Goal: Transaction & Acquisition: Book appointment/travel/reservation

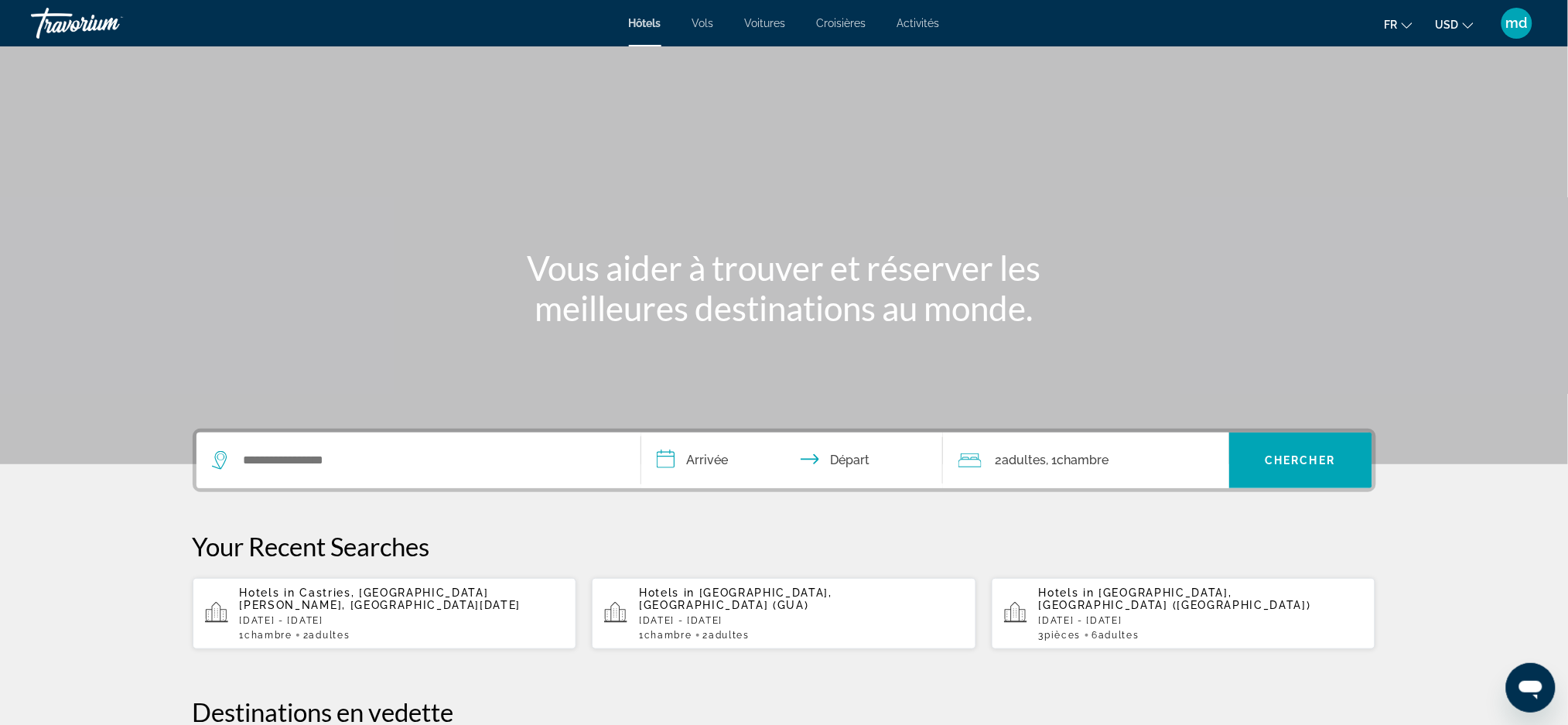
click at [1469, 29] on button "USD USD ($) MXN (Mex$) CAD (Can$) GBP (£) EUR (€) AUD (A$) NZD (NZ$) CNY (CN¥)" at bounding box center [1453, 24] width 38 height 22
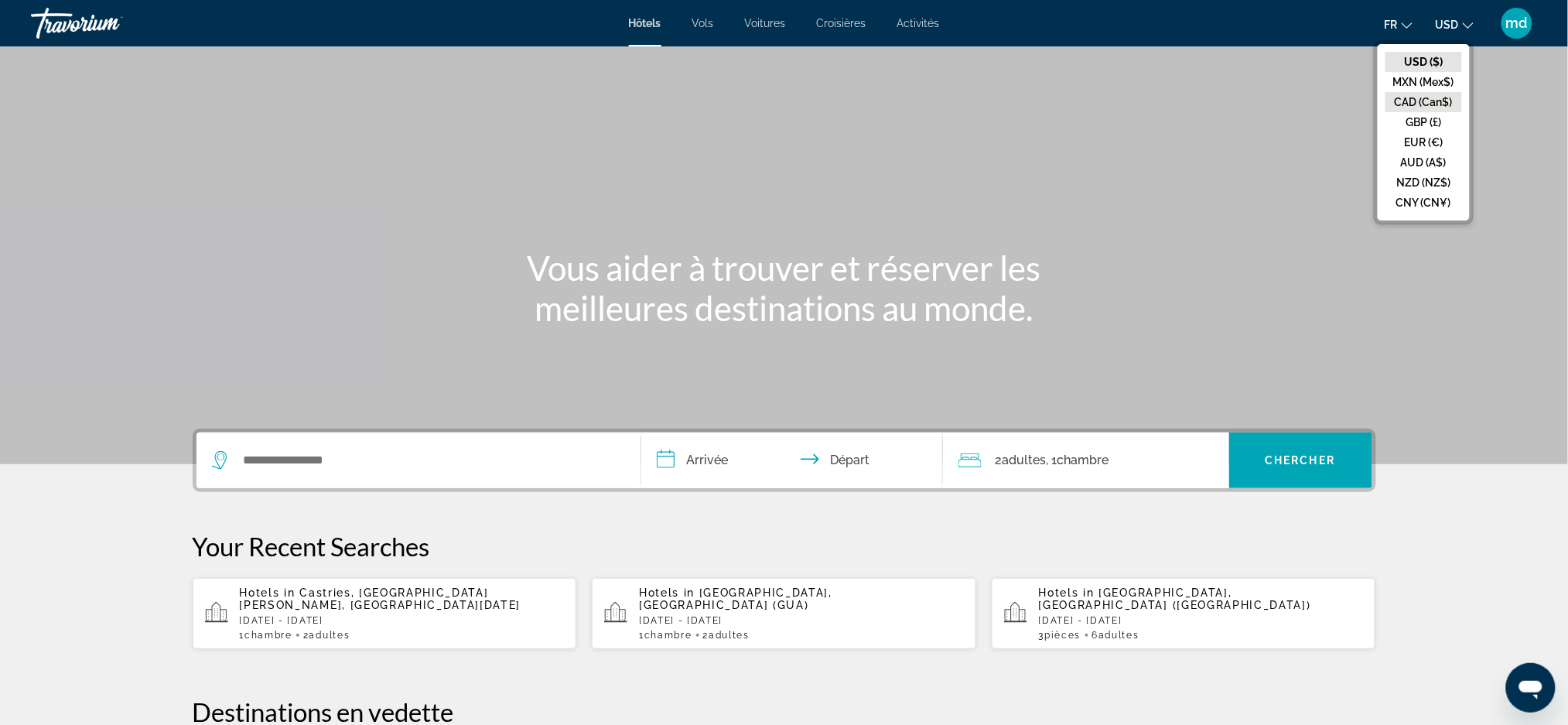
click at [1442, 92] on button "CAD (Can$)" at bounding box center [1424, 102] width 77 height 20
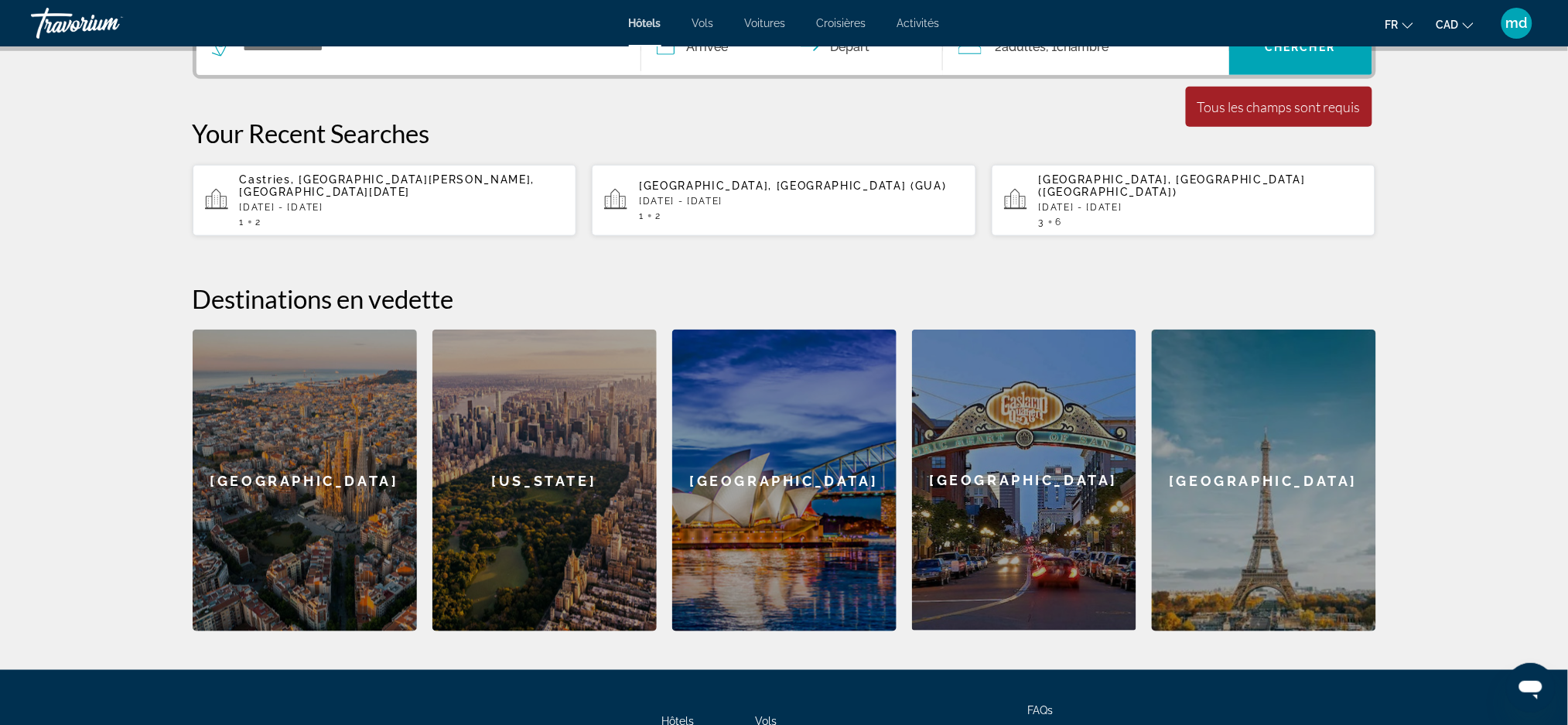
scroll to position [412, 0]
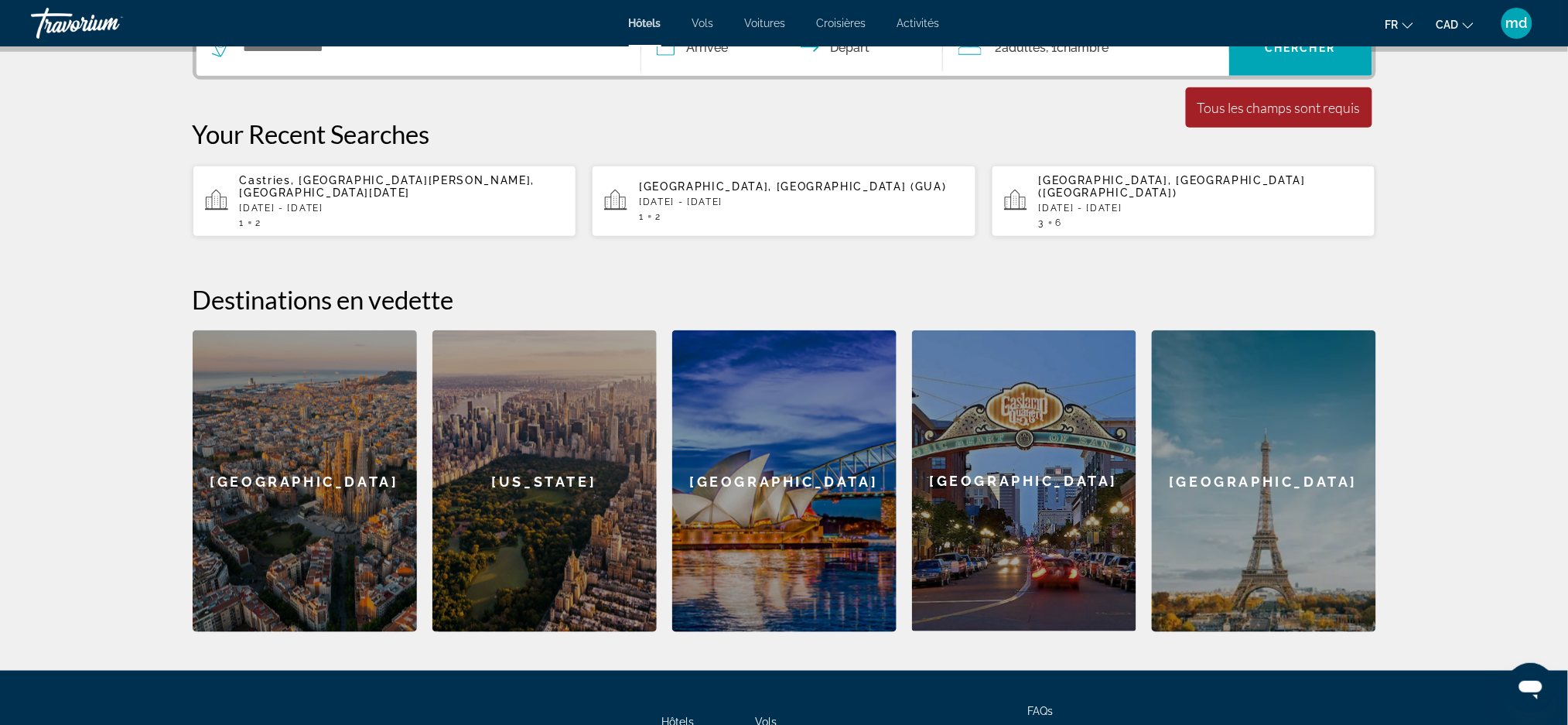
click at [449, 203] on p "[DATE] - [DATE]" at bounding box center [402, 208] width 324 height 11
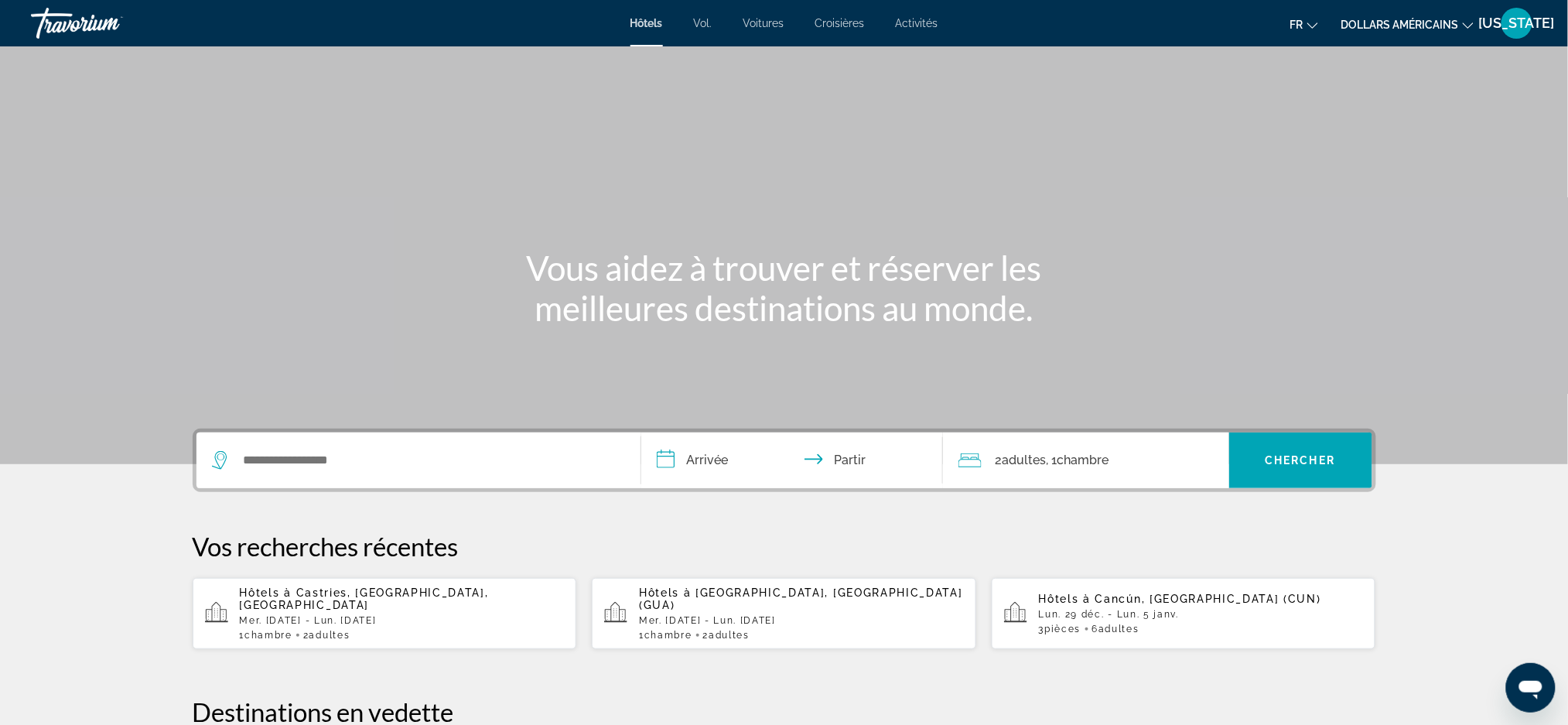
click at [1414, 27] on font "dollars américains" at bounding box center [1399, 25] width 117 height 13
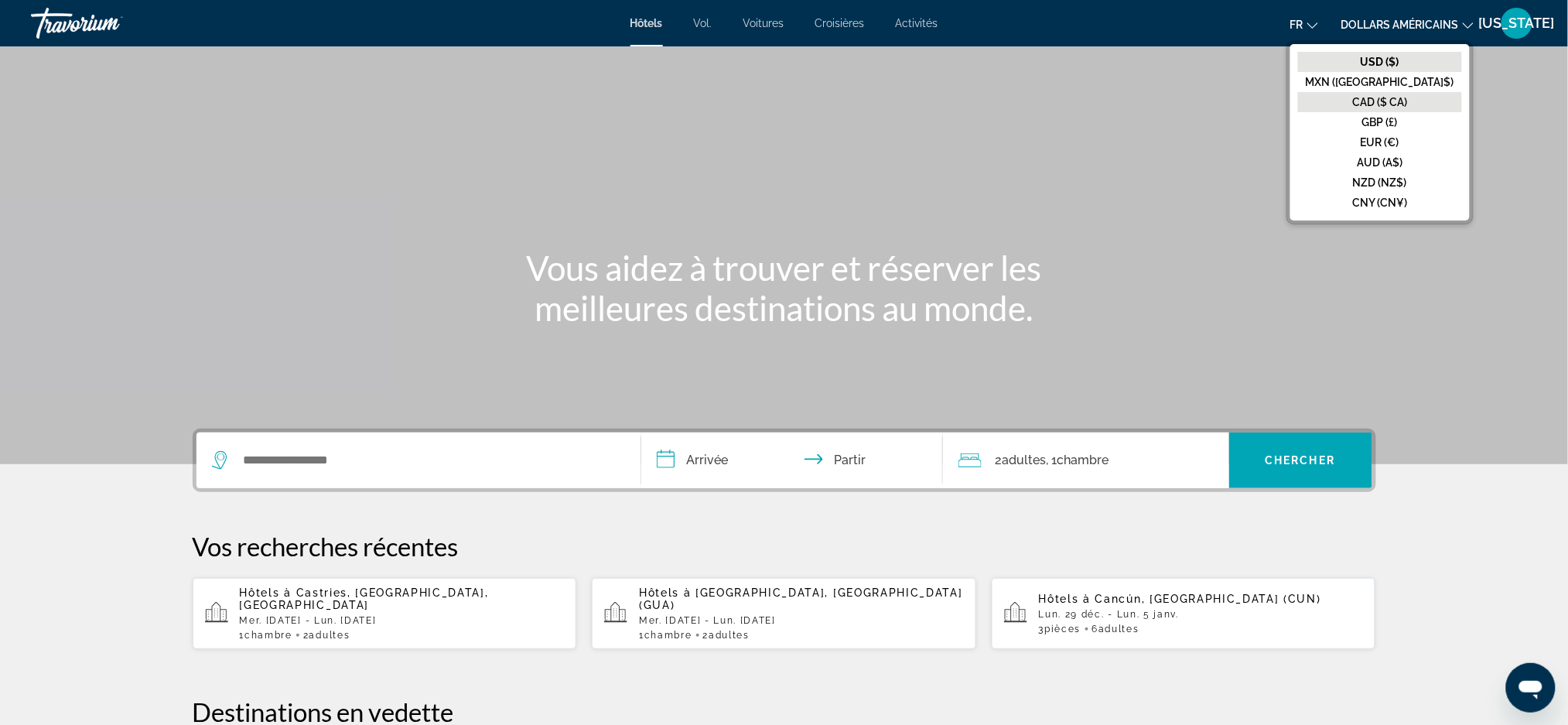
click at [1395, 109] on button "CAD ($ CA)" at bounding box center [1379, 102] width 164 height 20
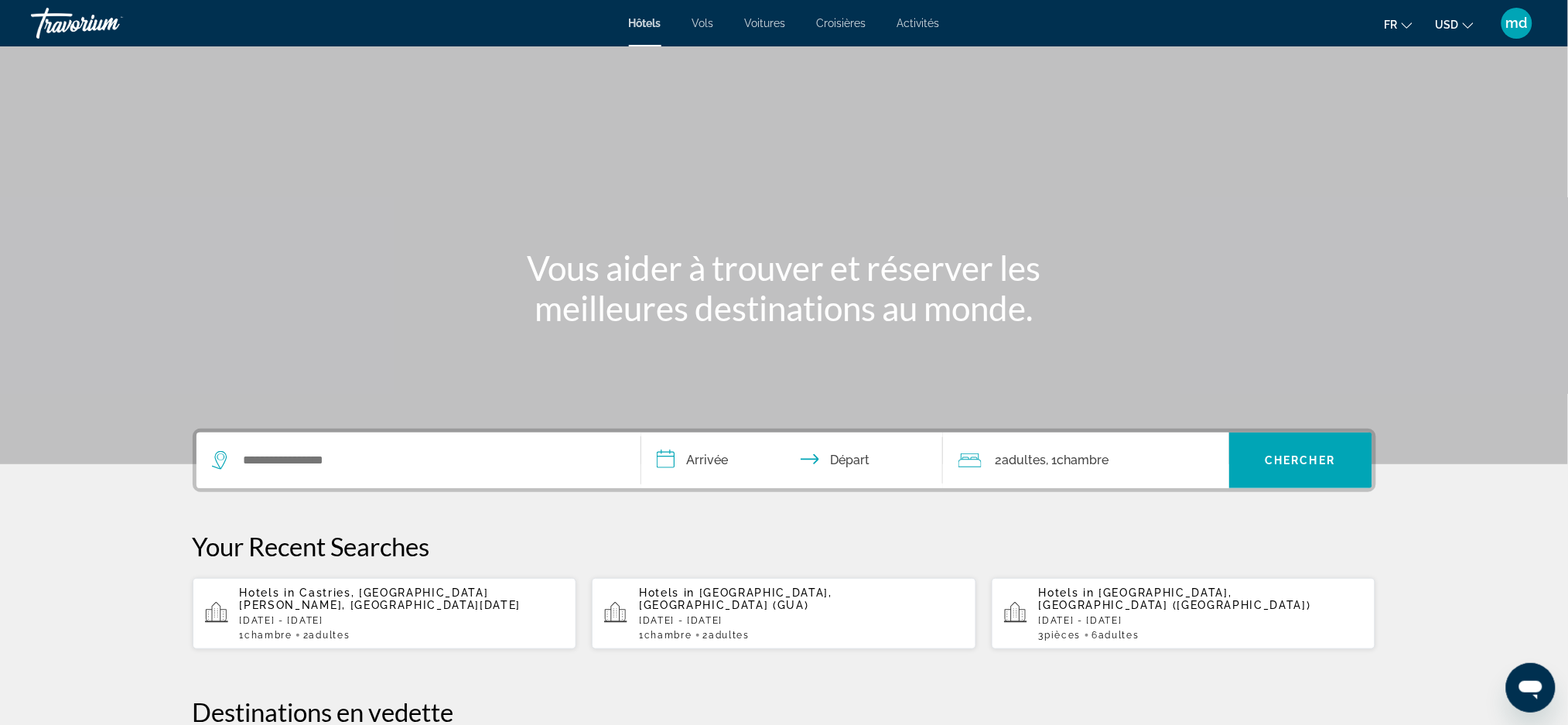
click at [1434, 23] on ul "fr English Español Français Italiano Português русский USD USD ($) MXN (Mex$) C…" at bounding box center [1441, 23] width 112 height 25
click at [1449, 22] on span "USD" at bounding box center [1446, 25] width 23 height 13
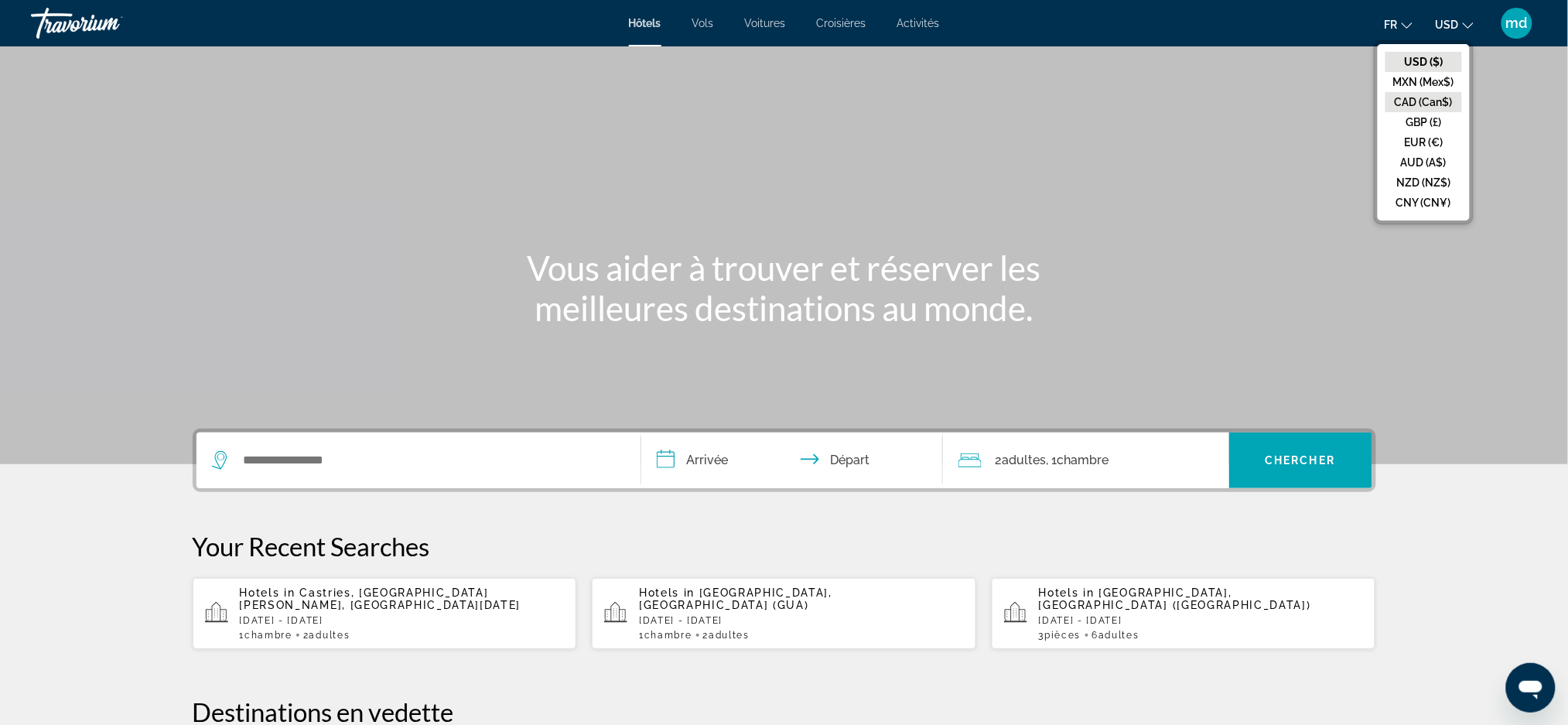
click at [1429, 102] on button "CAD (Can$)" at bounding box center [1424, 102] width 77 height 20
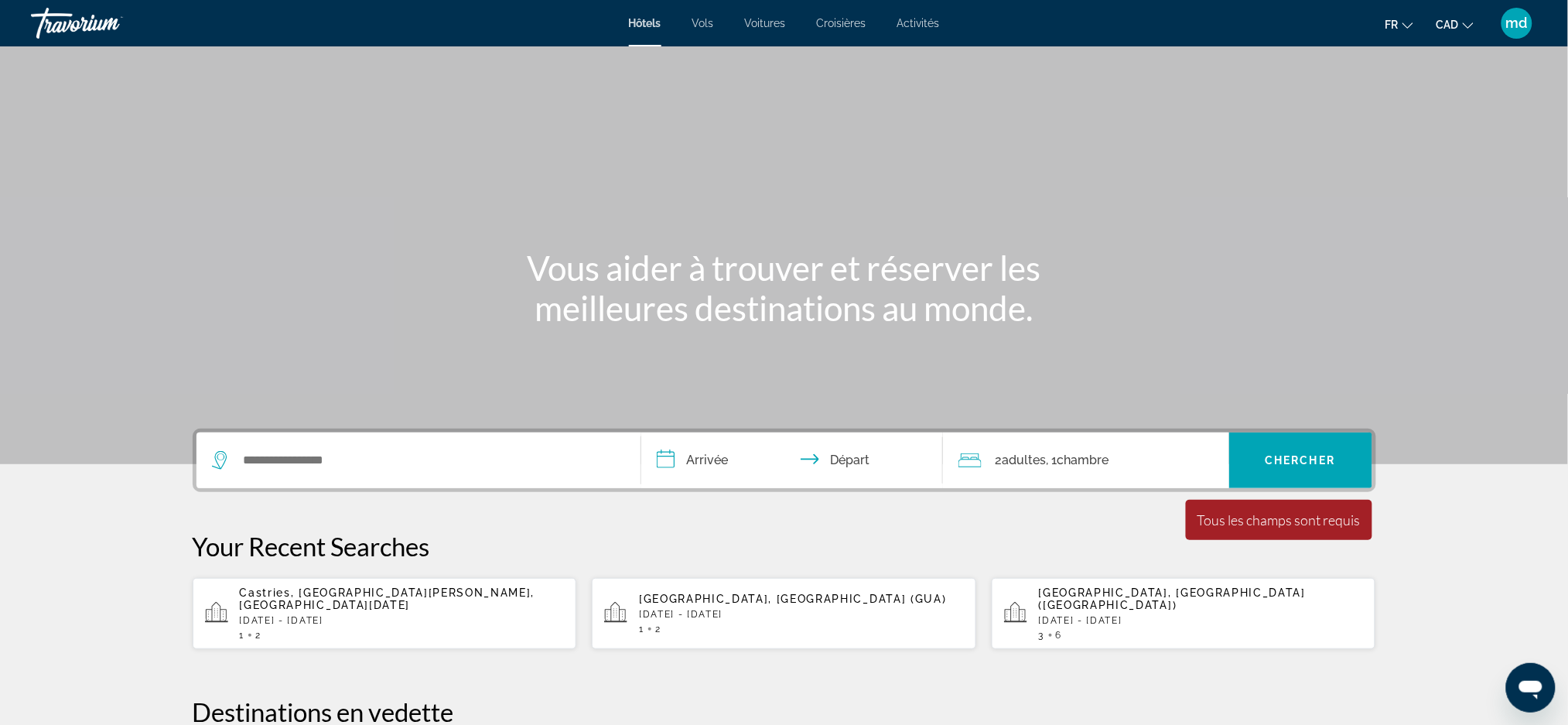
click at [461, 473] on div "Search widget" at bounding box center [418, 460] width 413 height 56
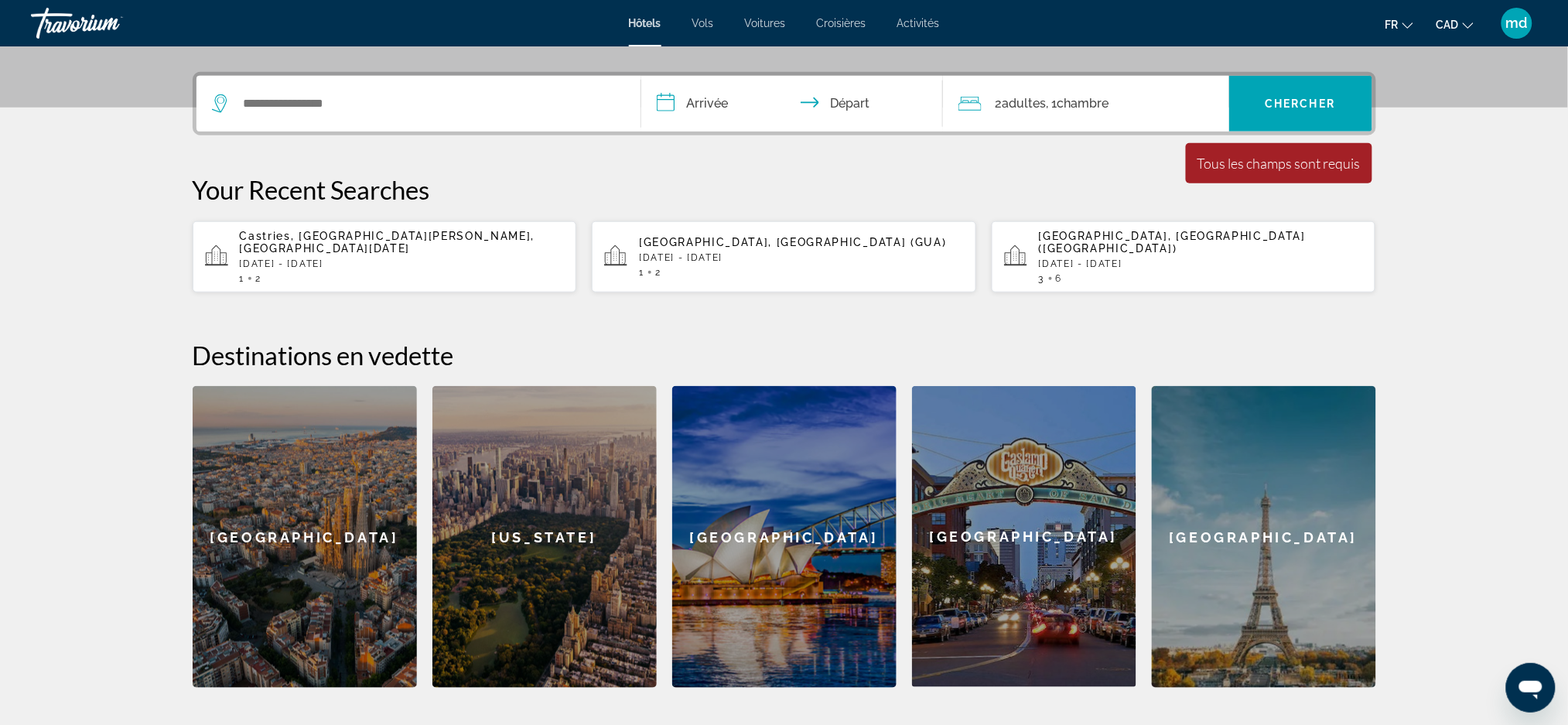
scroll to position [378, 0]
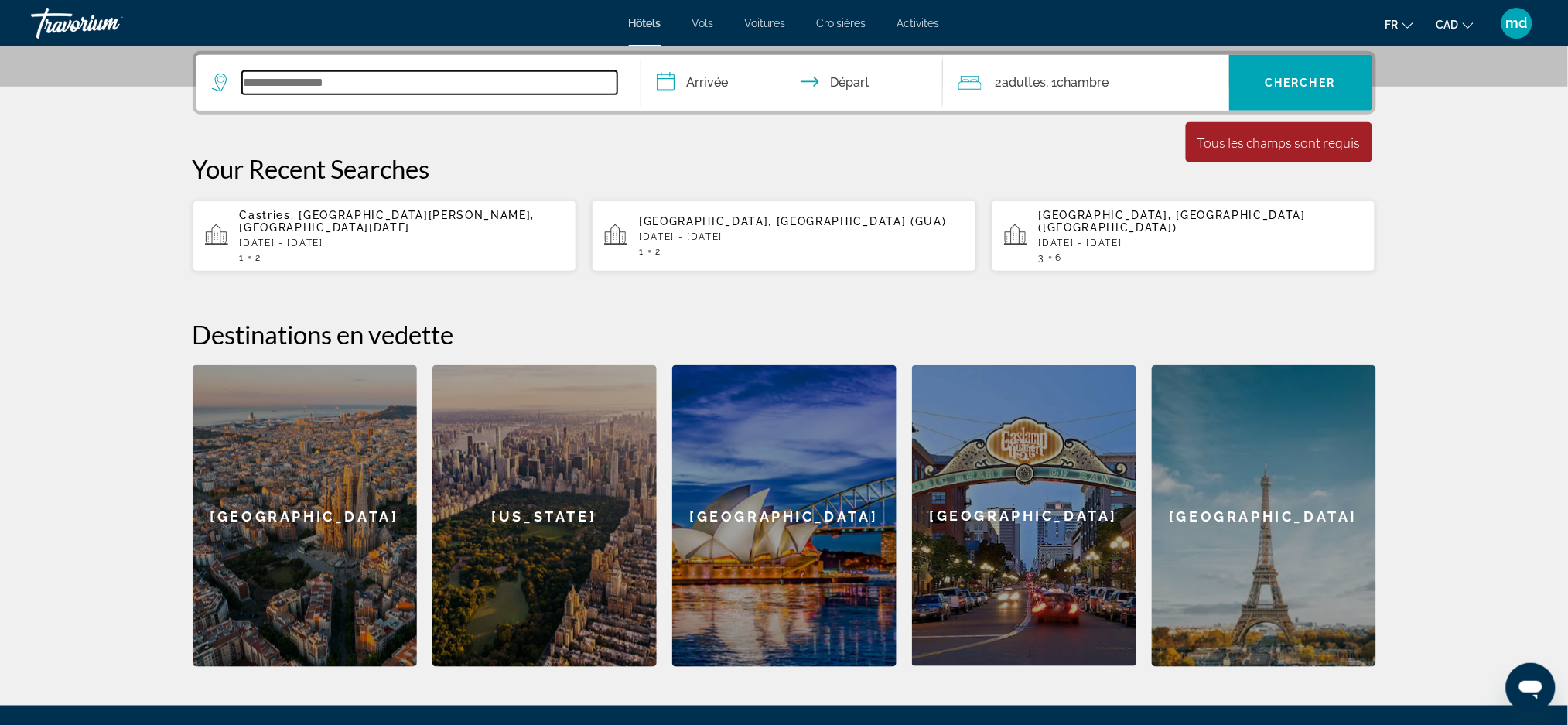
click at [471, 93] on input "Search widget" at bounding box center [429, 82] width 375 height 23
click at [493, 82] on input "Search widget" at bounding box center [429, 82] width 375 height 23
click at [468, 82] on input "Search widget" at bounding box center [429, 82] width 375 height 23
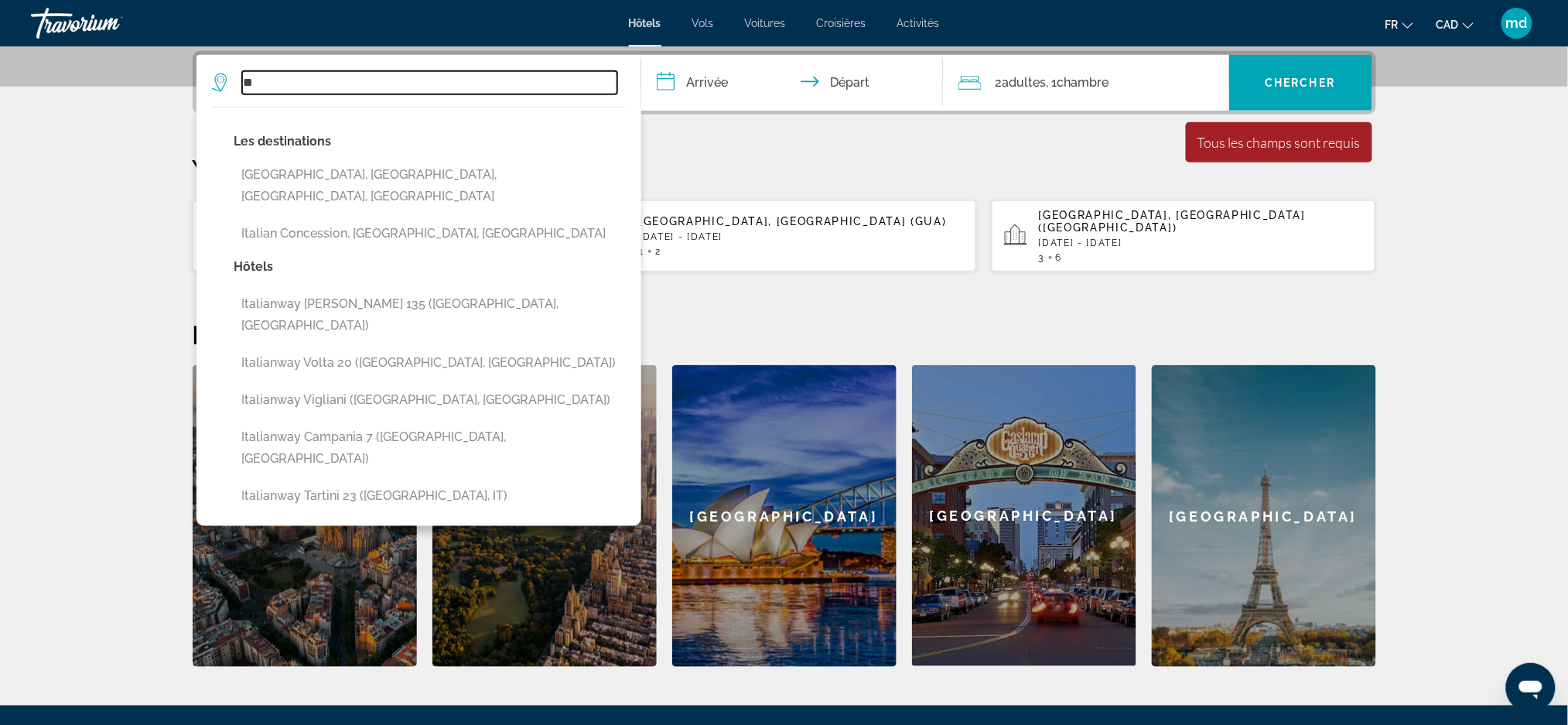
type input "*"
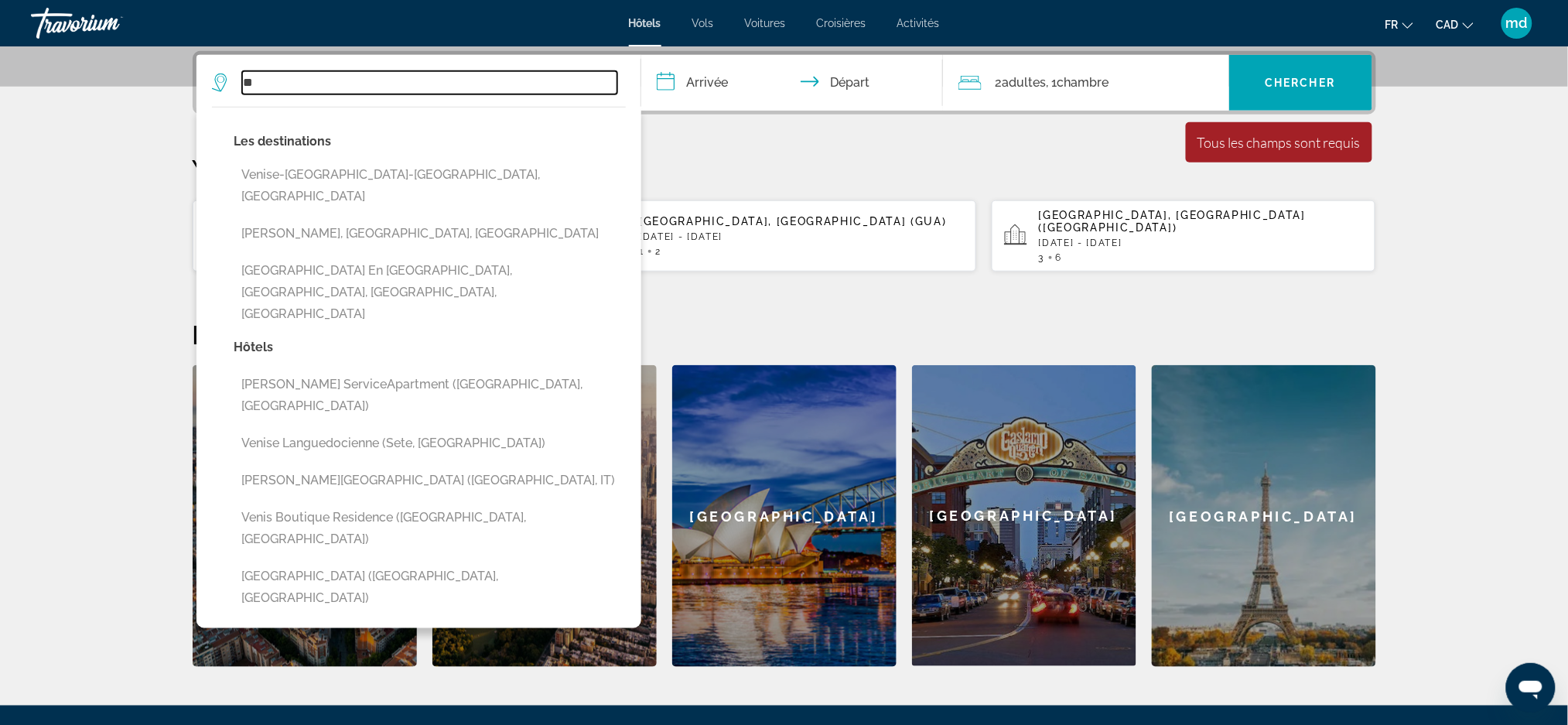
type input "*"
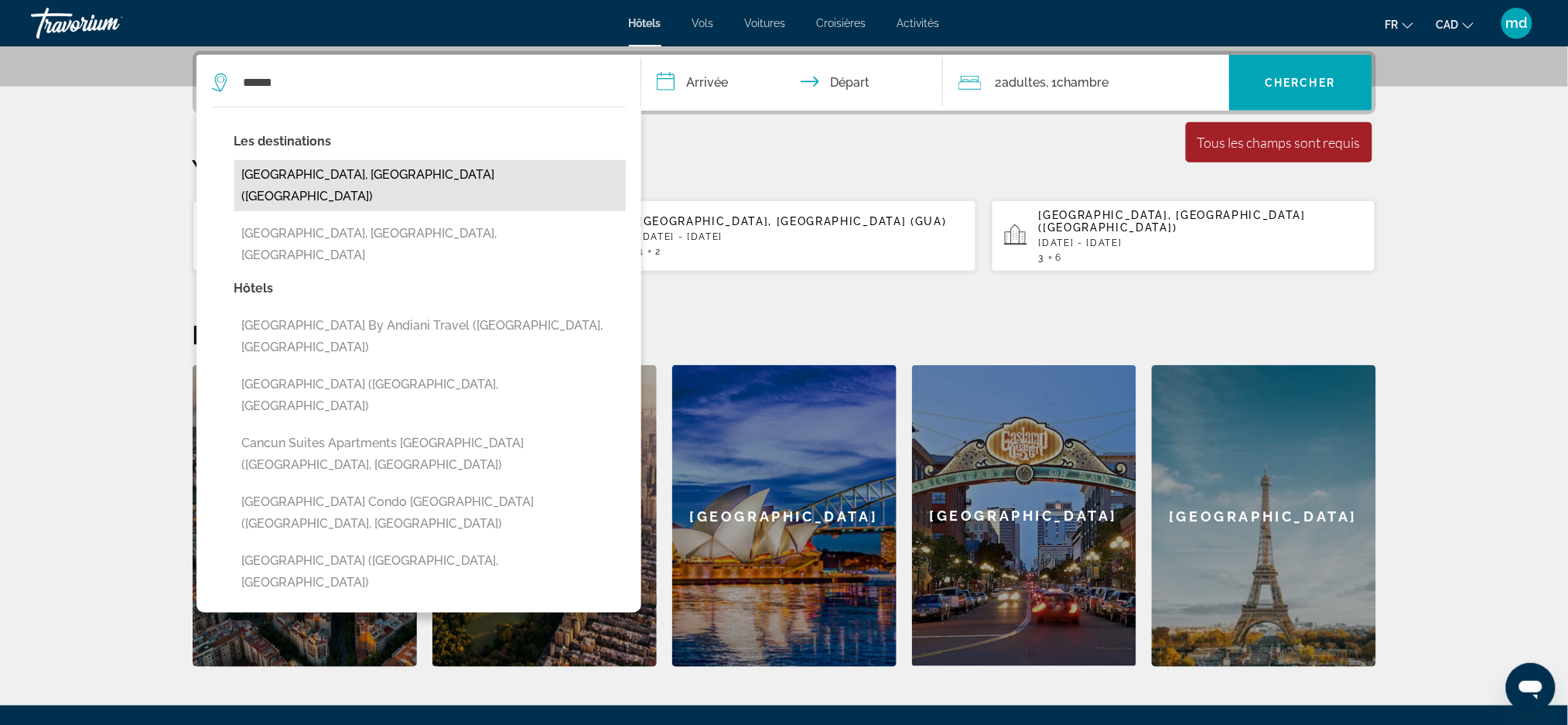
click at [337, 167] on button "[GEOGRAPHIC_DATA], [GEOGRAPHIC_DATA] ([GEOGRAPHIC_DATA])" at bounding box center [430, 186] width 391 height 51
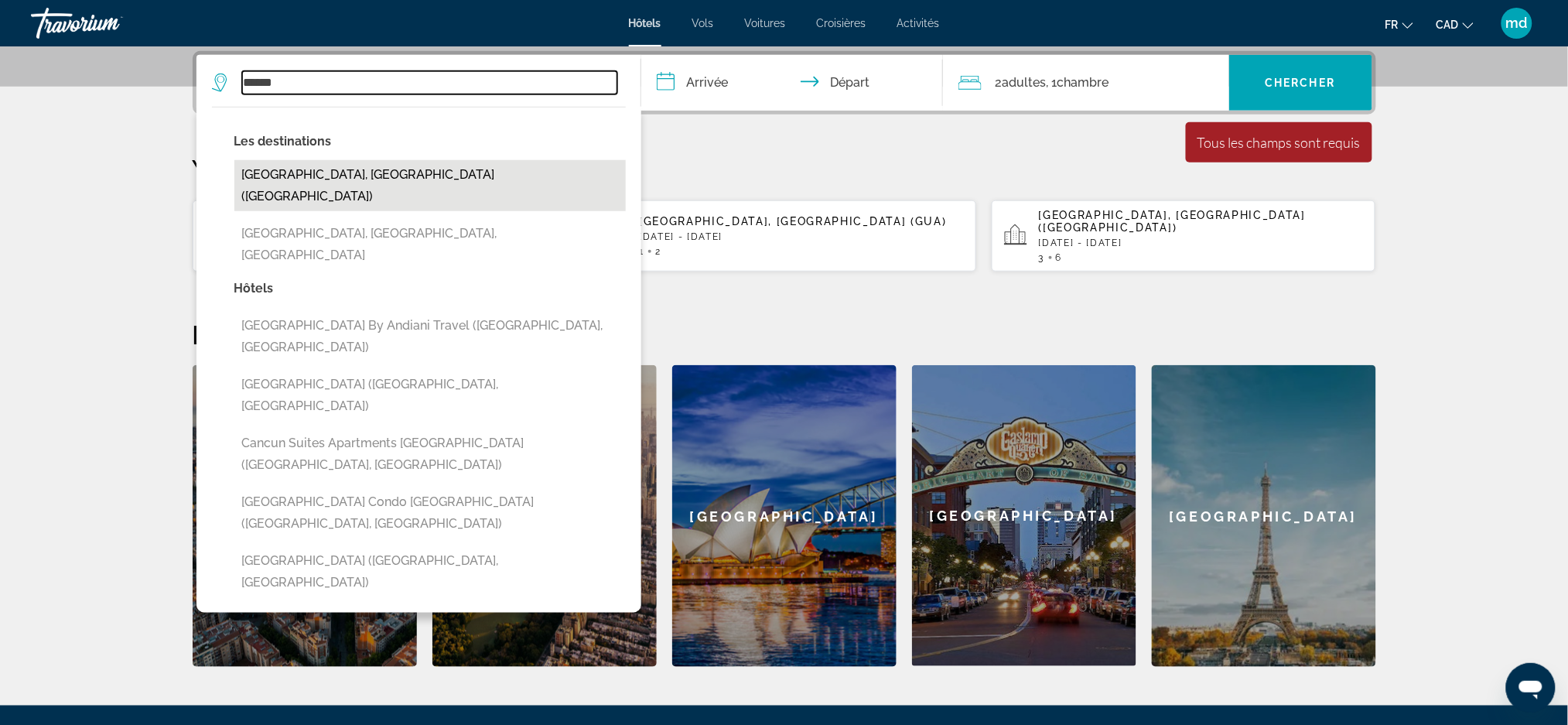
type input "**********"
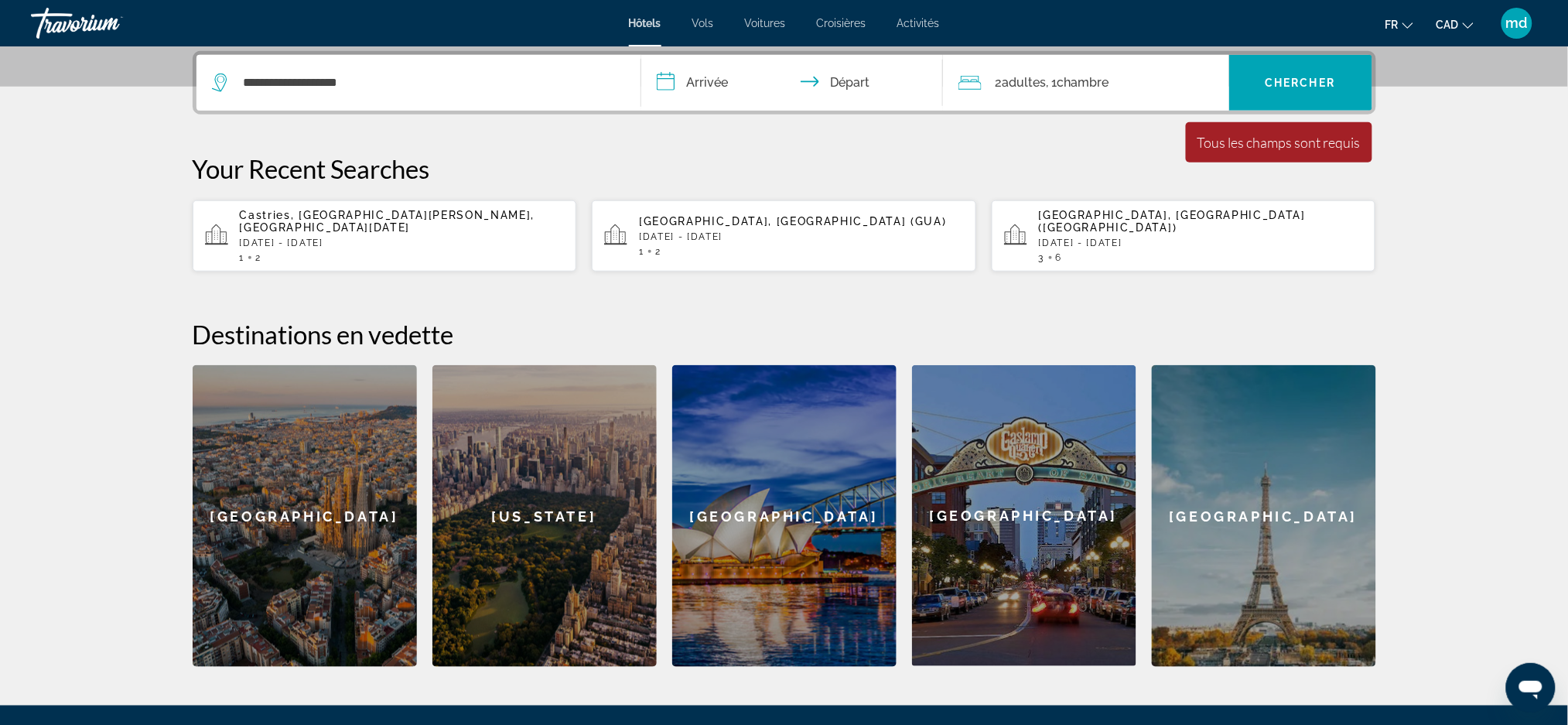
click at [682, 78] on input "**********" at bounding box center [795, 85] width 308 height 60
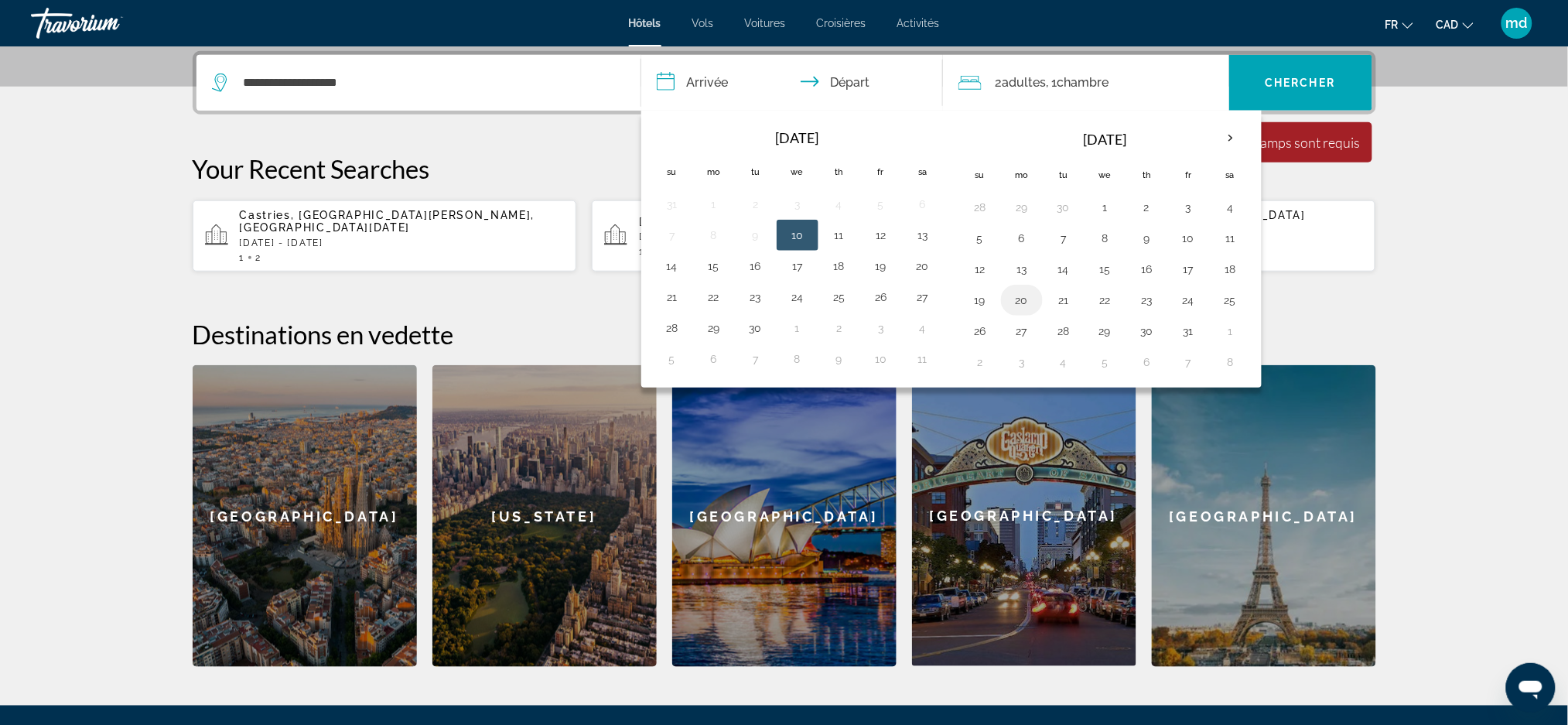
click at [1036, 305] on td "20" at bounding box center [1022, 301] width 42 height 31
click at [1027, 334] on button "27" at bounding box center [1021, 331] width 25 height 22
click at [1028, 302] on button "20" at bounding box center [1021, 301] width 25 height 22
type input "**********"
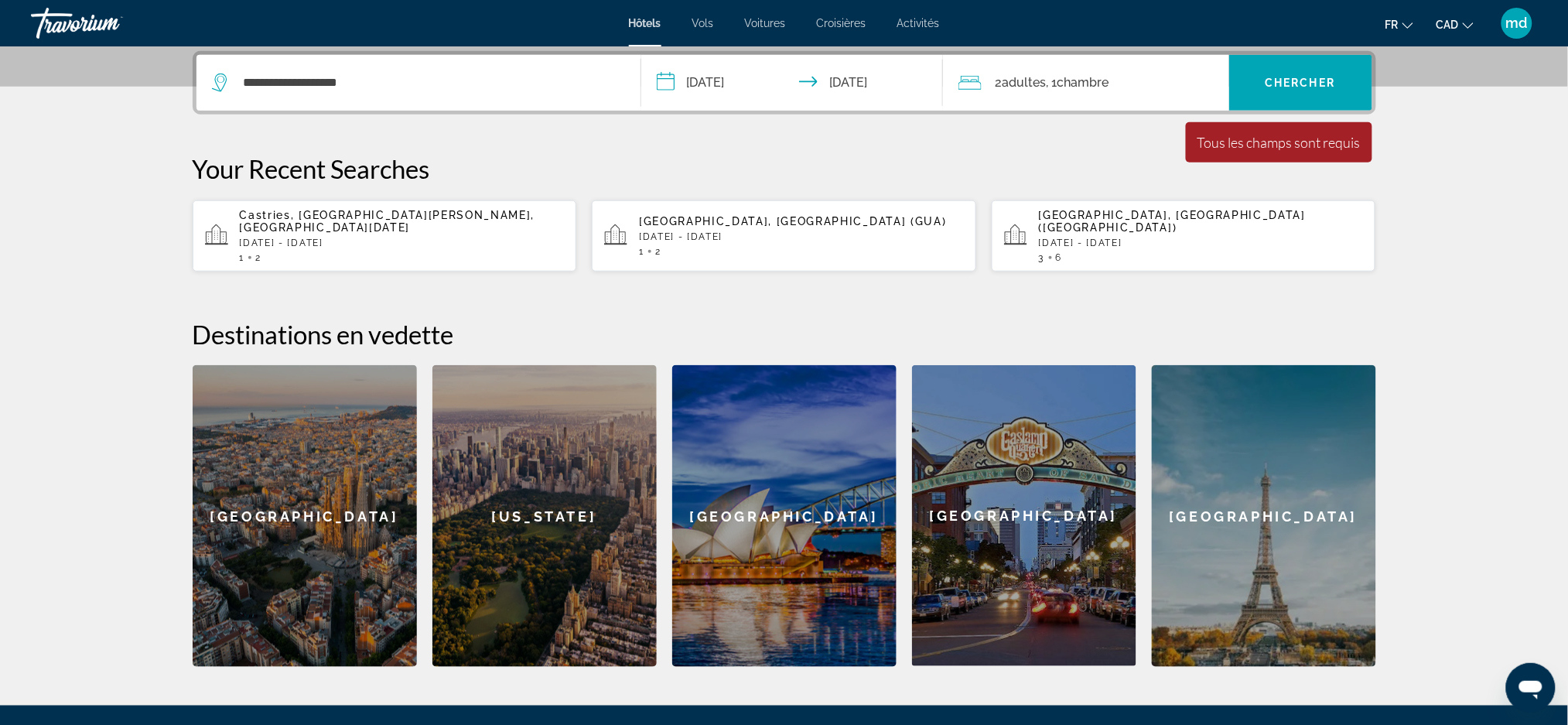
click at [737, 82] on input "**********" at bounding box center [795, 85] width 308 height 60
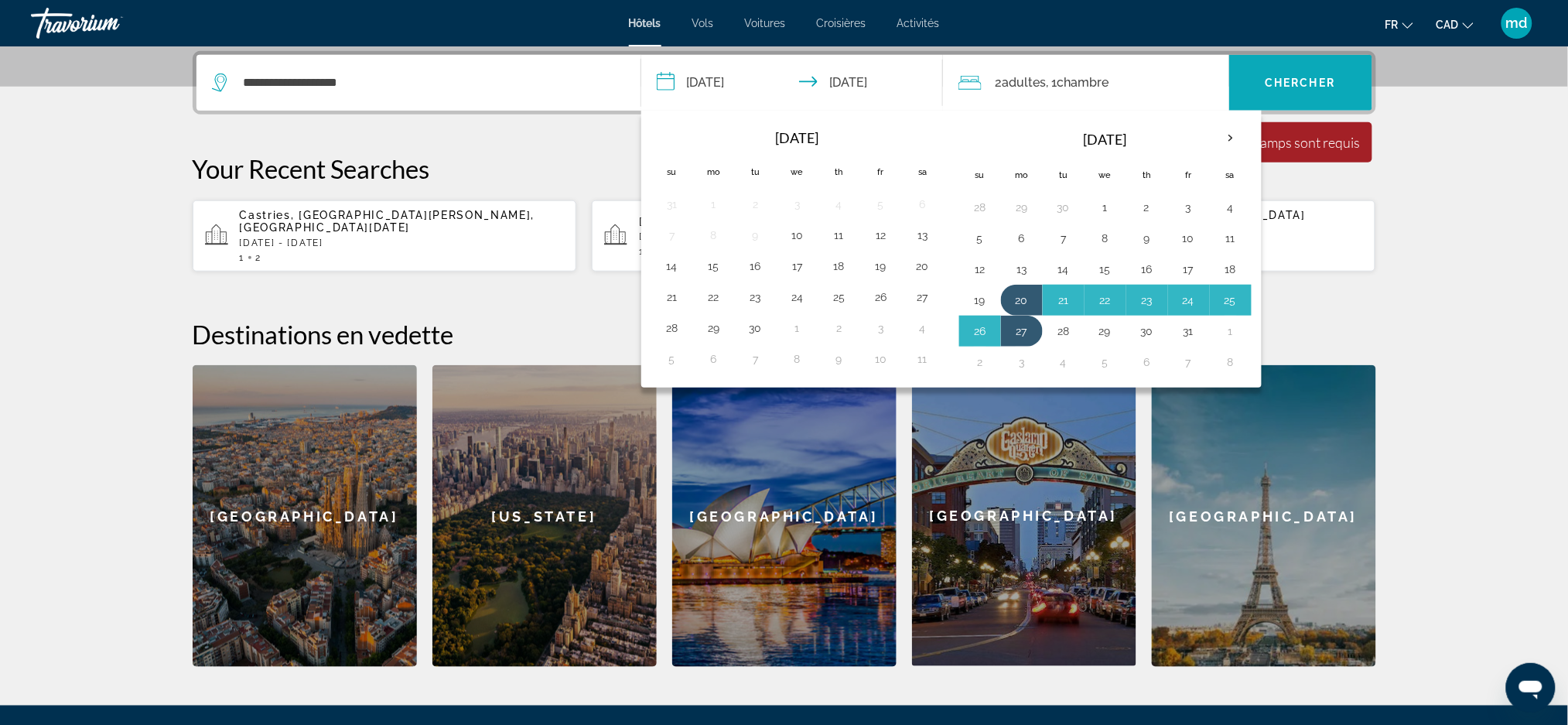
click at [1314, 86] on span "Chercher" at bounding box center [1300, 83] width 71 height 13
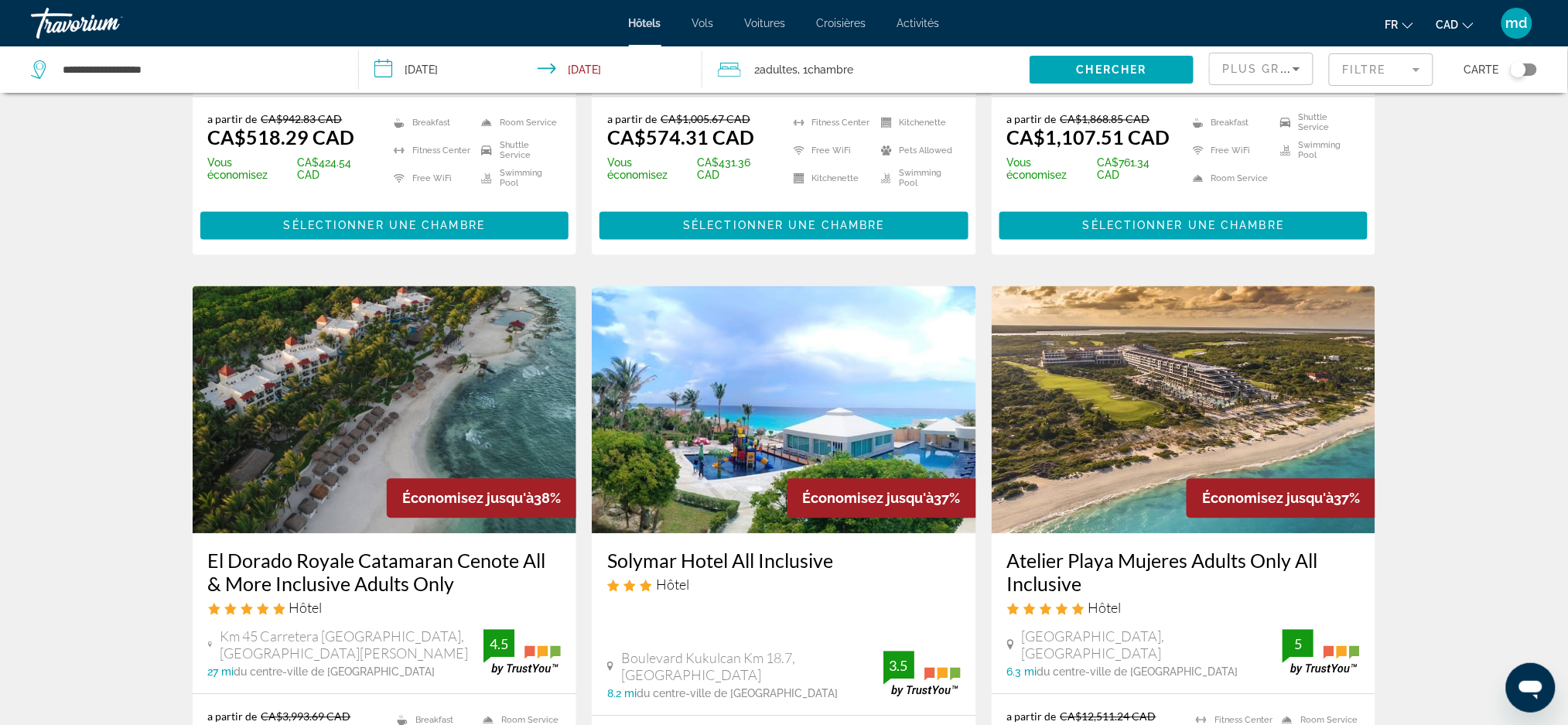
scroll to position [1031, 0]
